Goal: Task Accomplishment & Management: Manage account settings

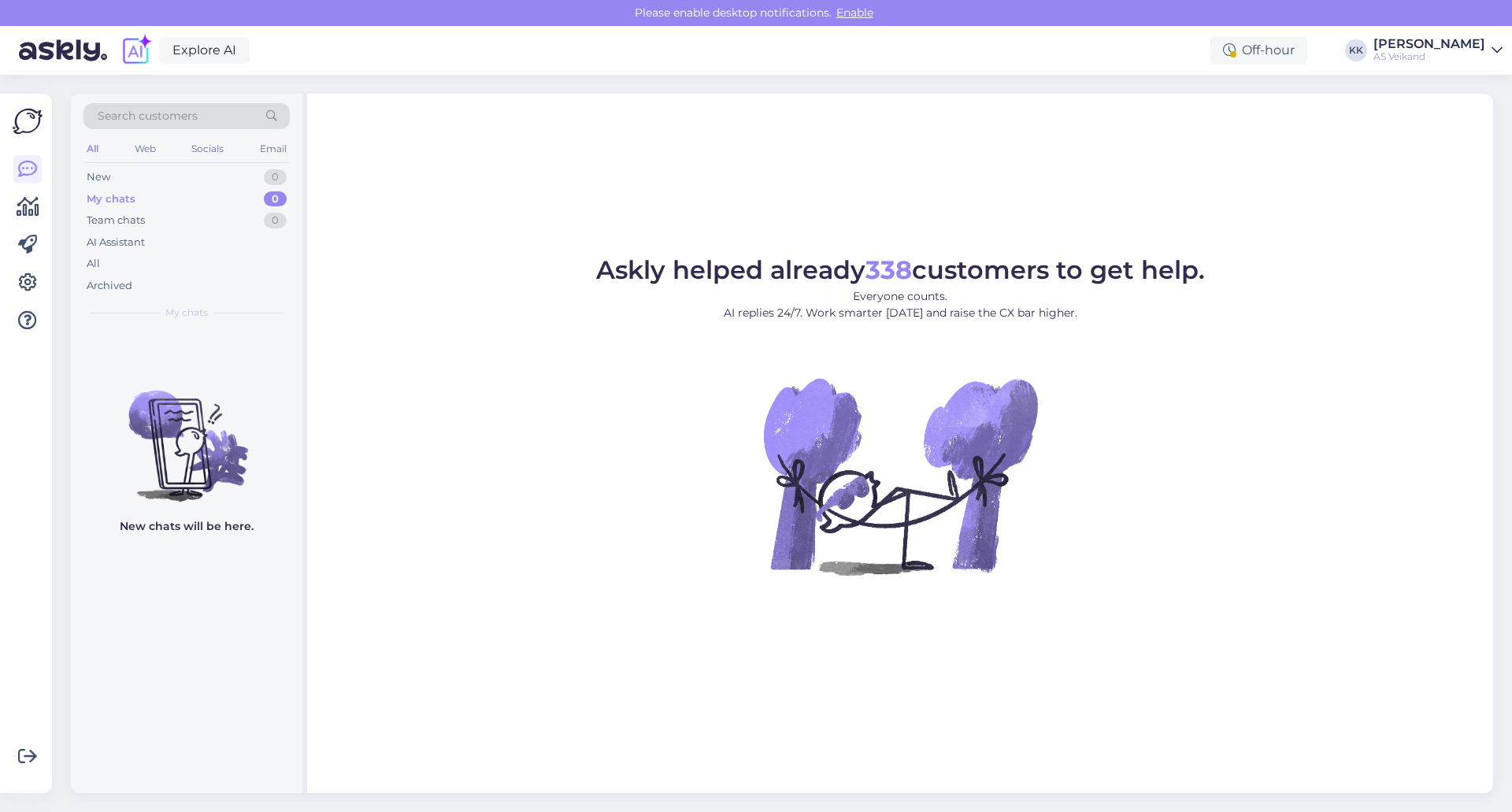
click at [1487, 55] on link "Kaisa Kotter AS Veikand" at bounding box center [1438, 50] width 129 height 25
click at [1359, 167] on div "Log out" at bounding box center [1406, 161] width 193 height 29
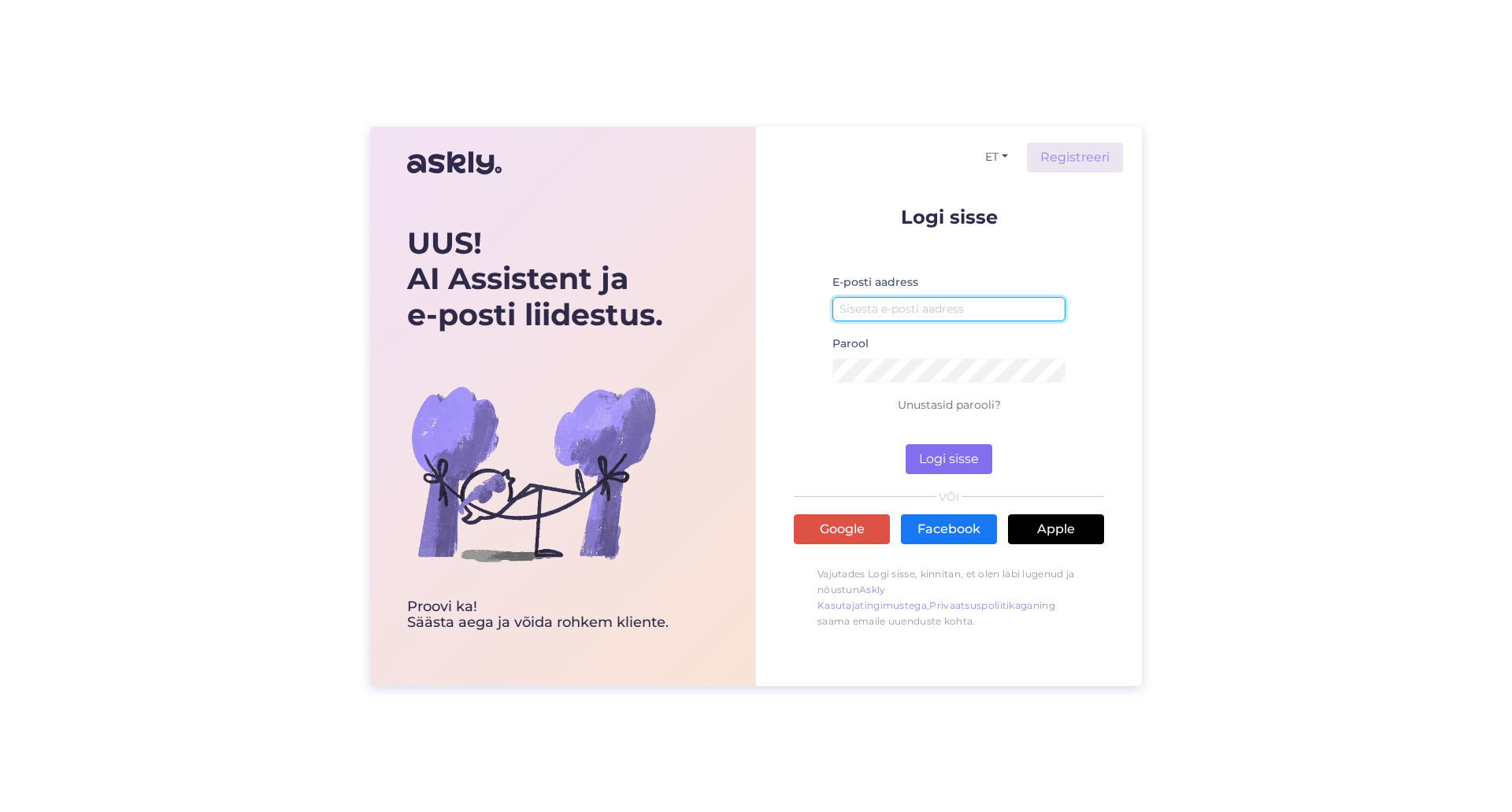
type input "[EMAIL_ADDRESS][DOMAIN_NAME]"
click at [939, 448] on button "Logi sisse" at bounding box center [949, 459] width 86 height 30
